Goal: Information Seeking & Learning: Find specific page/section

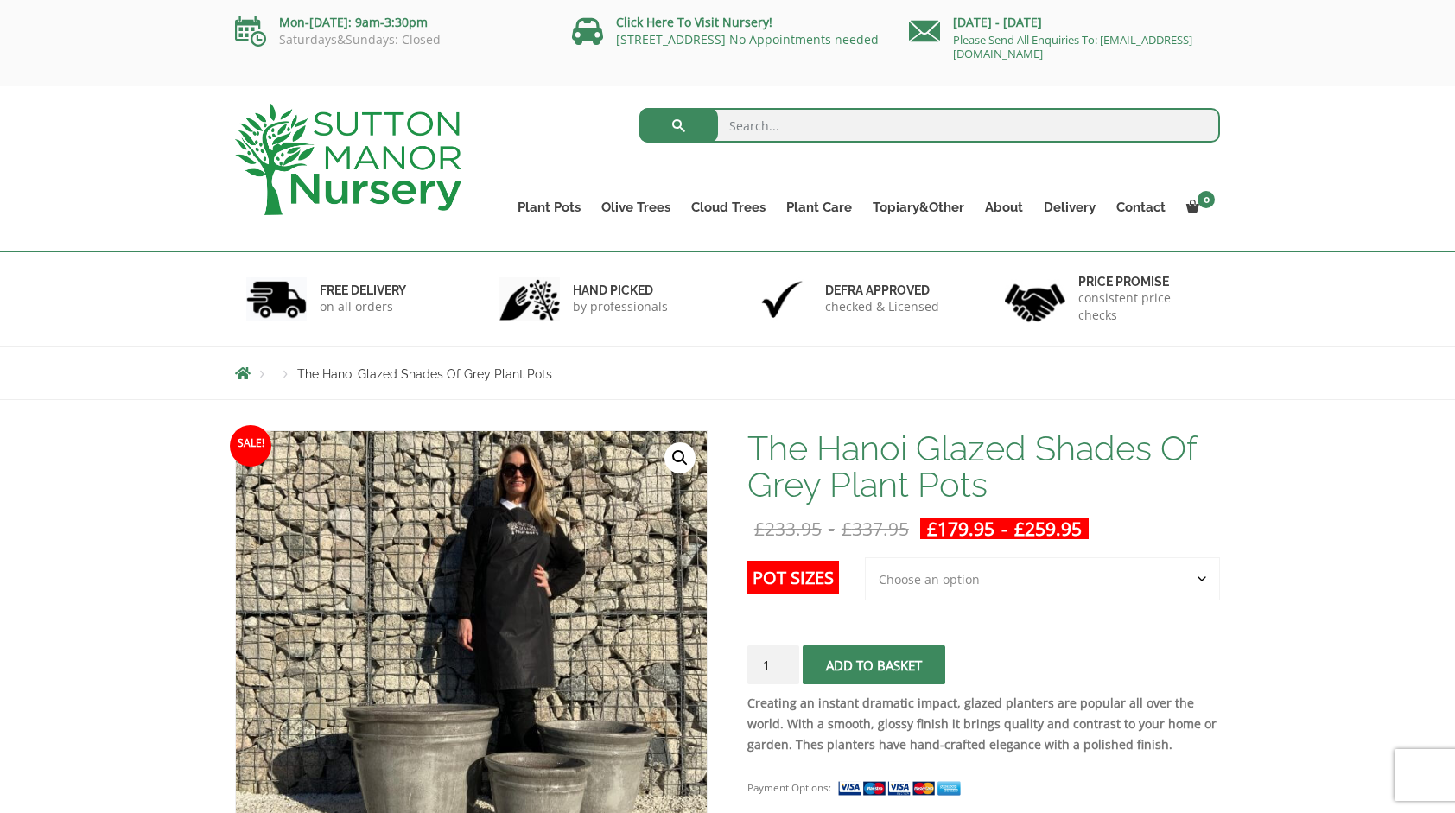
click at [895, 577] on select "Choose an option 3rd to Largest Pot In The Picture 2nd to Largest Pot In The Pi…" at bounding box center [1042, 578] width 355 height 43
click at [824, 130] on input "search" at bounding box center [929, 125] width 581 height 35
type input "buxus spiral"
click at [639, 108] on button "submit" at bounding box center [678, 125] width 79 height 35
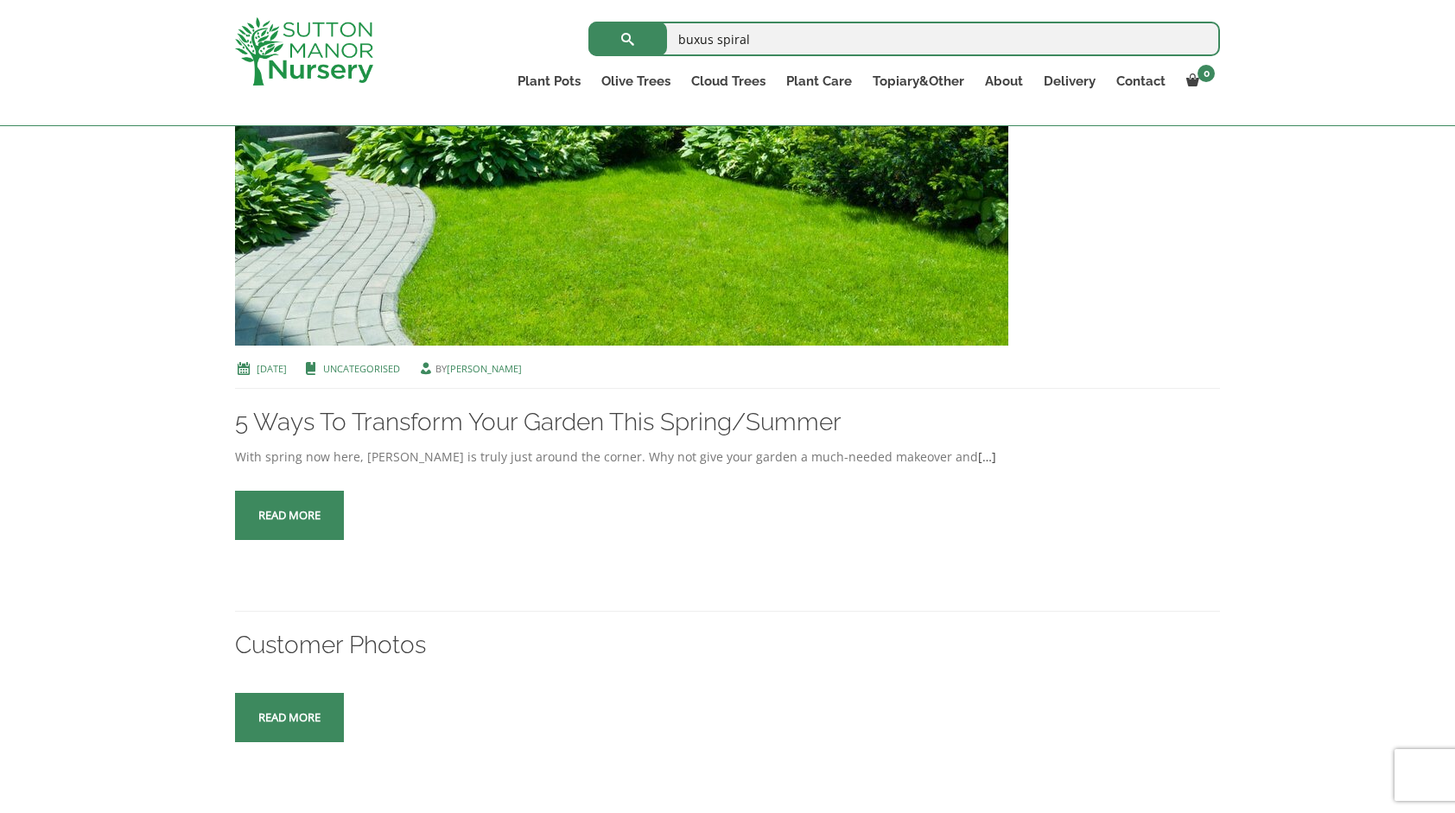
scroll to position [1136, 0]
